Goal: Complete application form

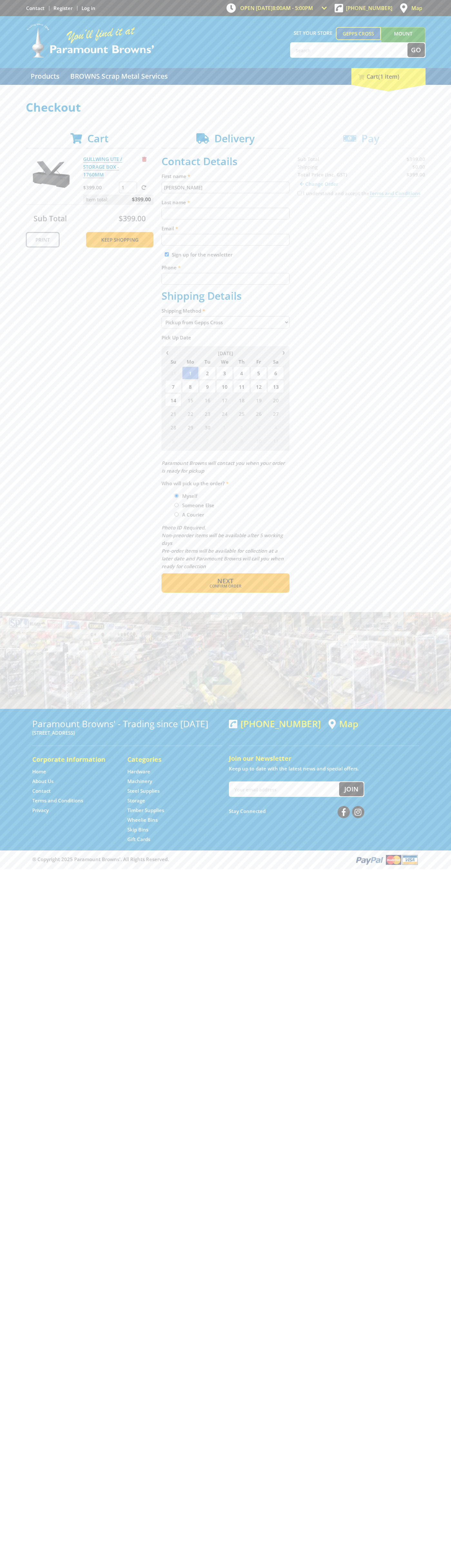
type input "[PERSON_NAME]"
type input "[EMAIL_ADDRESS][DOMAIN_NAME]"
type input "0293744000"
click at [226, 581] on span "Next" at bounding box center [225, 580] width 16 height 8
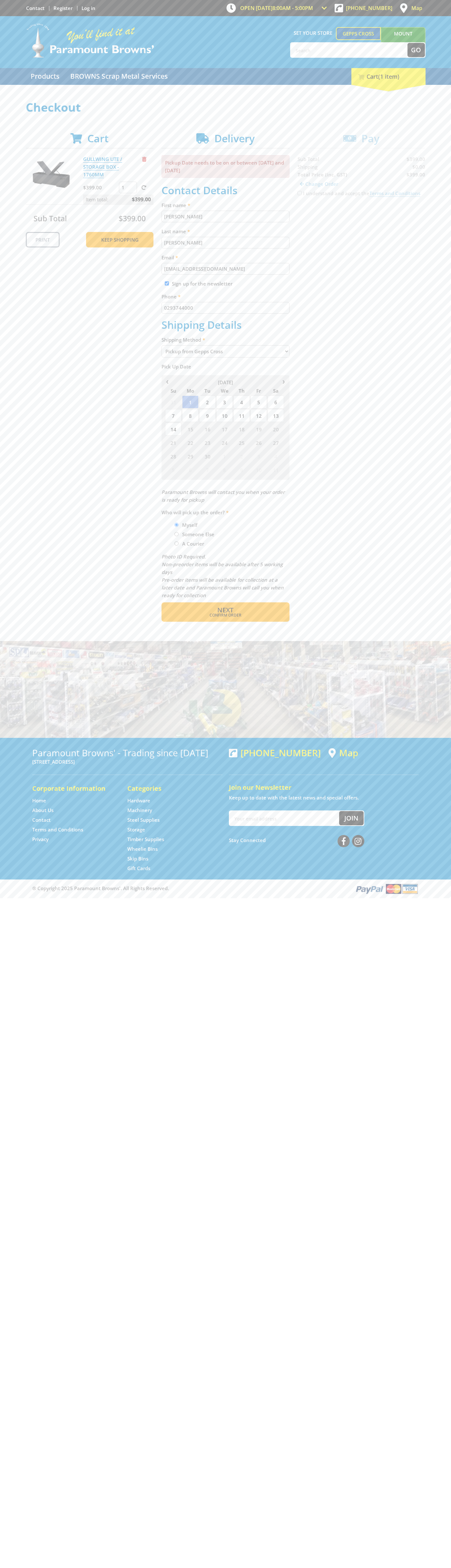
type input "[PERSON_NAME]"
click at [226, 615] on span "Confirm order" at bounding box center [226, 615] width 101 height 4
click at [226, 610] on span "Next" at bounding box center [225, 610] width 16 height 8
